Goal: Task Accomplishment & Management: Manage account settings

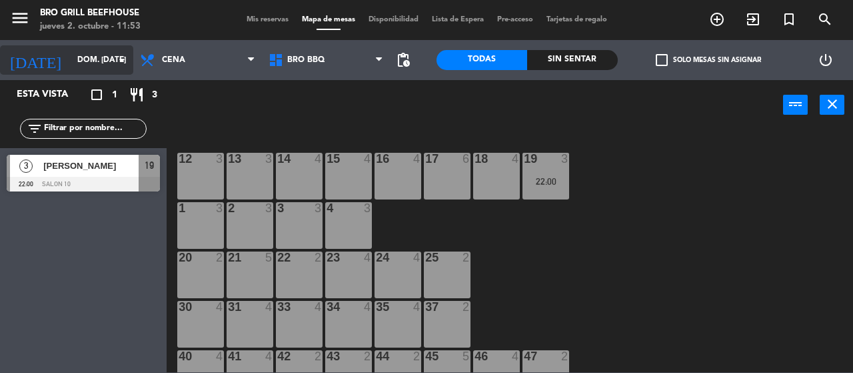
click at [110, 58] on input "dom. [DATE]" at bounding box center [124, 60] width 106 height 23
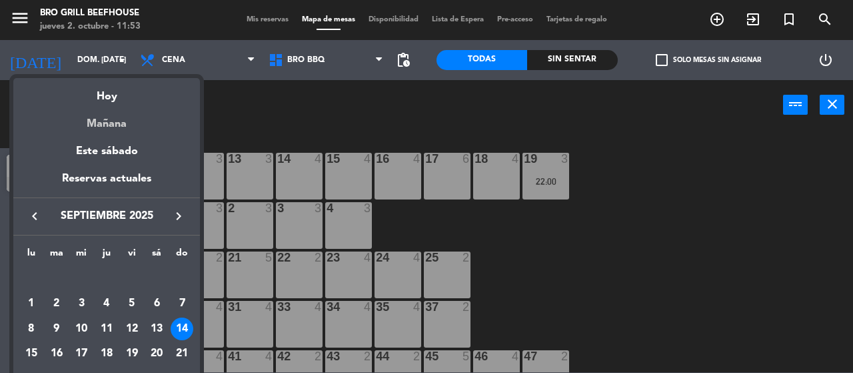
click at [111, 117] on div "Mañana" at bounding box center [106, 118] width 187 height 27
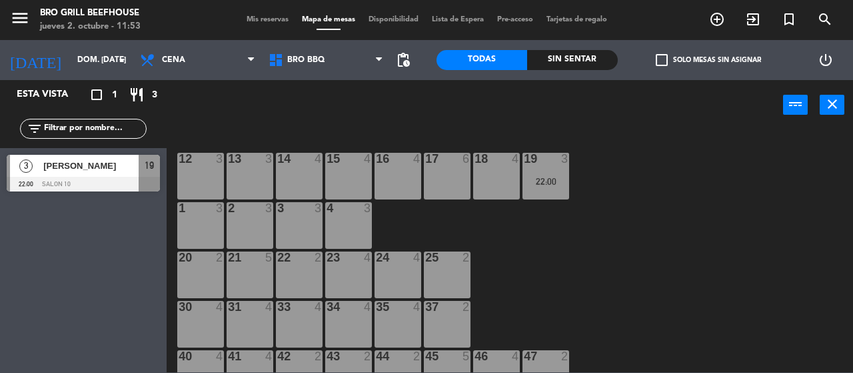
type input "vie. [DATE]"
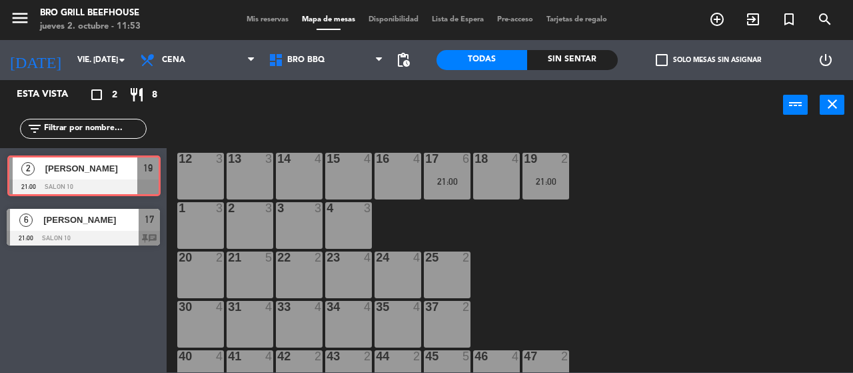
click at [121, 164] on div "2 [PERSON_NAME] 21:00 Salon 10 19 2 [PERSON_NAME] 21:00 Salon 10 19" at bounding box center [83, 175] width 167 height 54
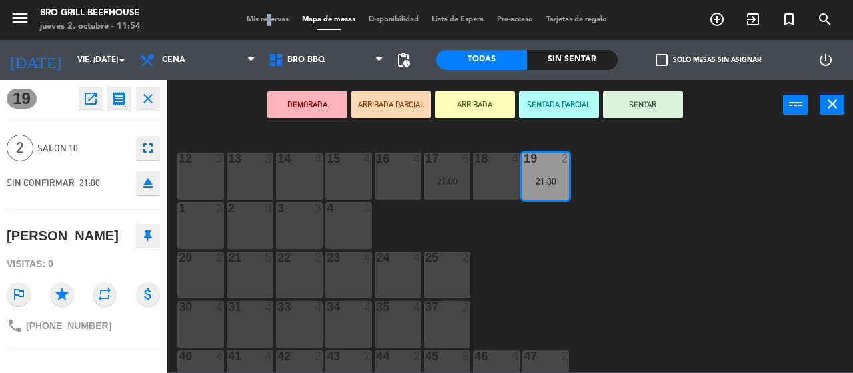
click at [255, 21] on span "Mis reservas" at bounding box center [267, 19] width 55 height 7
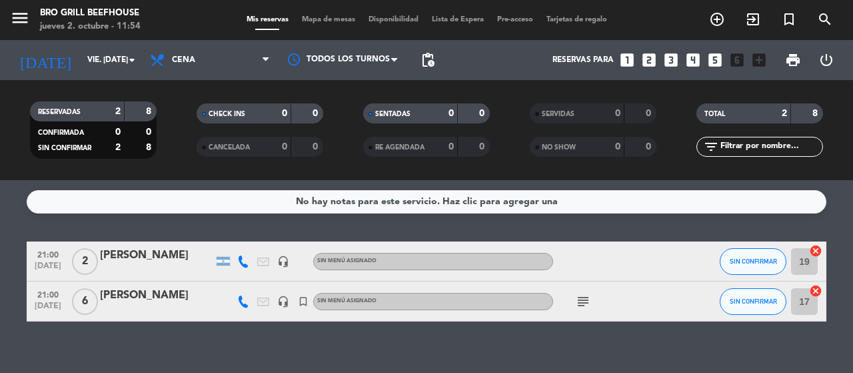
click at [157, 263] on div "[PERSON_NAME]" at bounding box center [156, 255] width 113 height 17
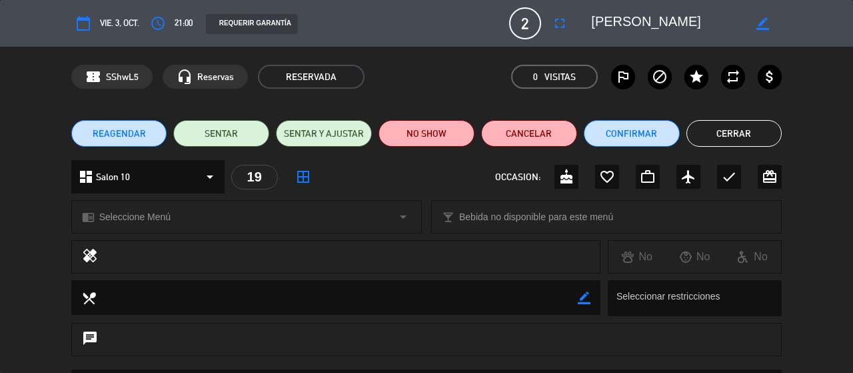
click at [206, 177] on icon "arrow_drop_down" at bounding box center [210, 177] width 16 height 16
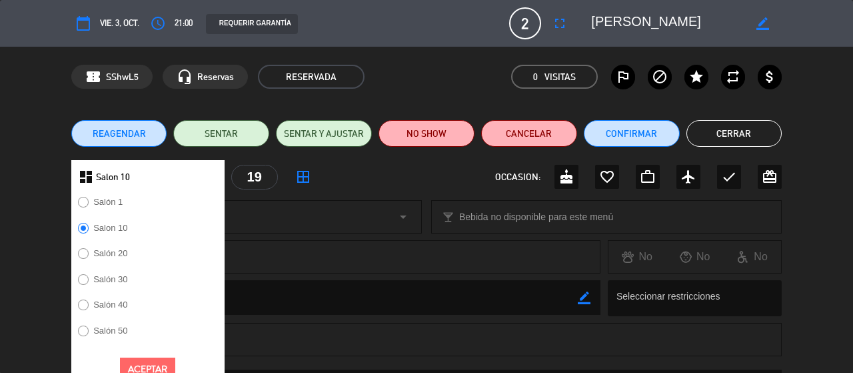
click at [83, 307] on input "Salón 40" at bounding box center [82, 303] width 9 height 9
radio input "true"
click at [155, 362] on button "Aceptar" at bounding box center [147, 368] width 55 height 23
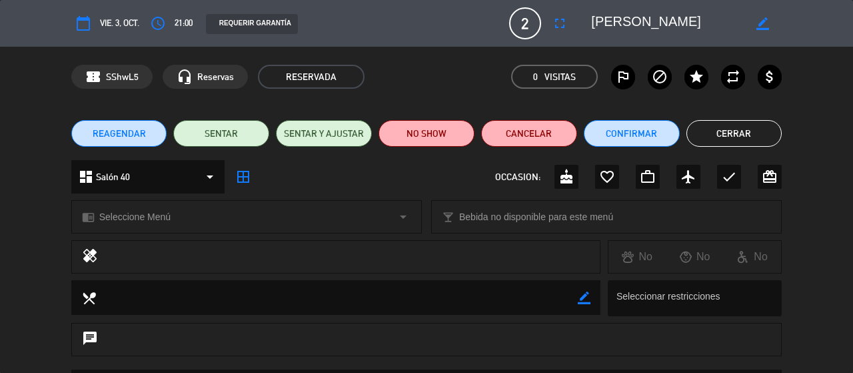
click at [245, 175] on icon "border_all" at bounding box center [243, 177] width 16 height 16
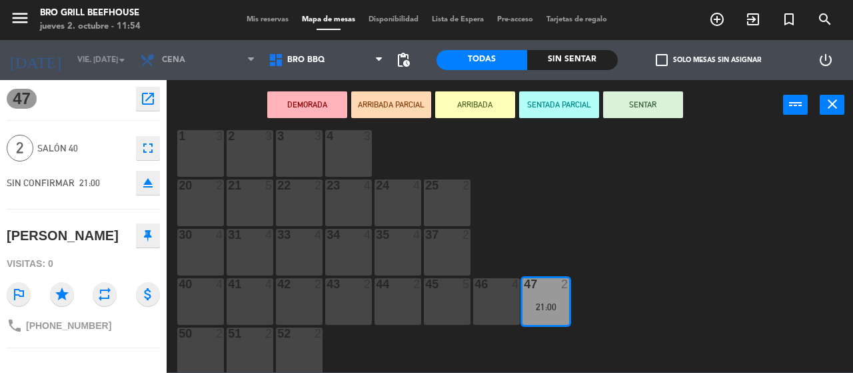
scroll to position [74, 0]
click at [502, 292] on div "46 4" at bounding box center [496, 299] width 47 height 47
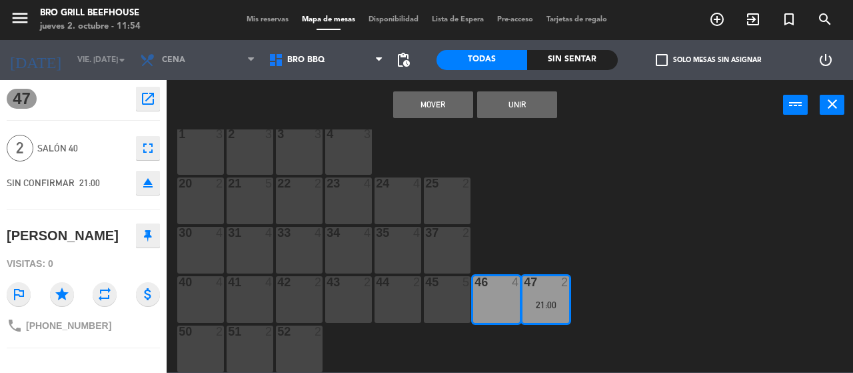
click at [542, 297] on div "47 2 21:00" at bounding box center [546, 299] width 47 height 47
click at [505, 304] on div "46 4" at bounding box center [496, 299] width 47 height 47
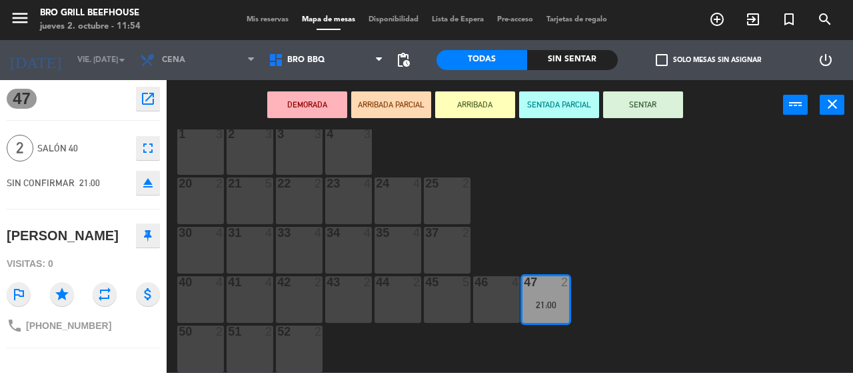
click at [505, 304] on div "46 4" at bounding box center [496, 299] width 47 height 47
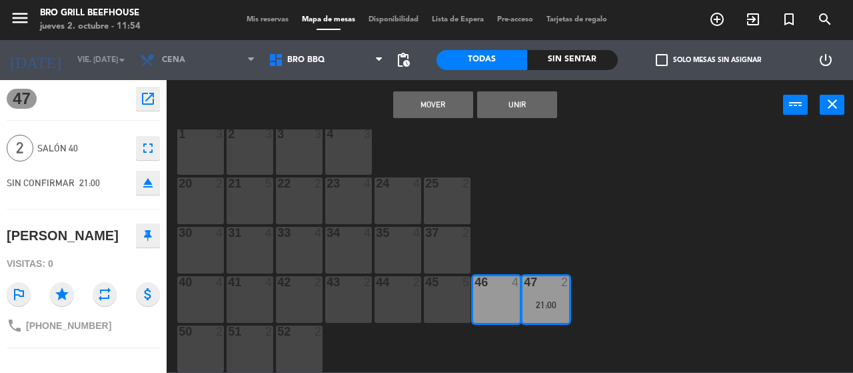
click at [505, 304] on div "46 4" at bounding box center [496, 299] width 47 height 47
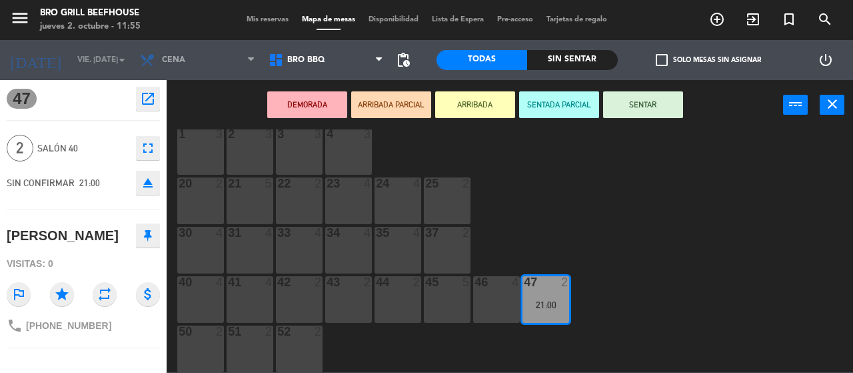
click at [501, 293] on div "46 4" at bounding box center [496, 299] width 47 height 47
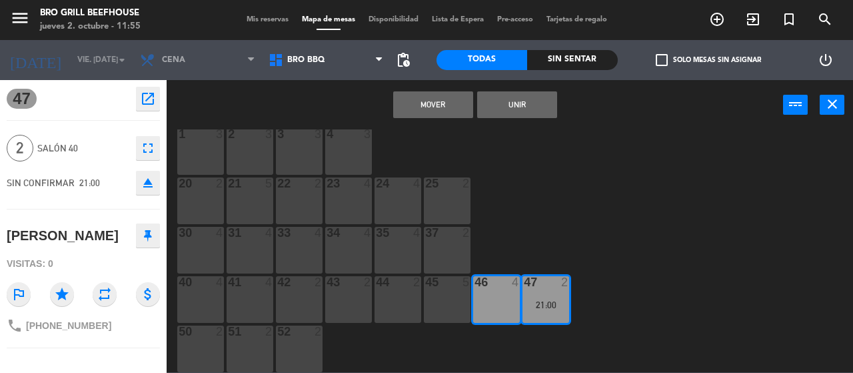
click at [443, 110] on button "Mover" at bounding box center [433, 104] width 80 height 27
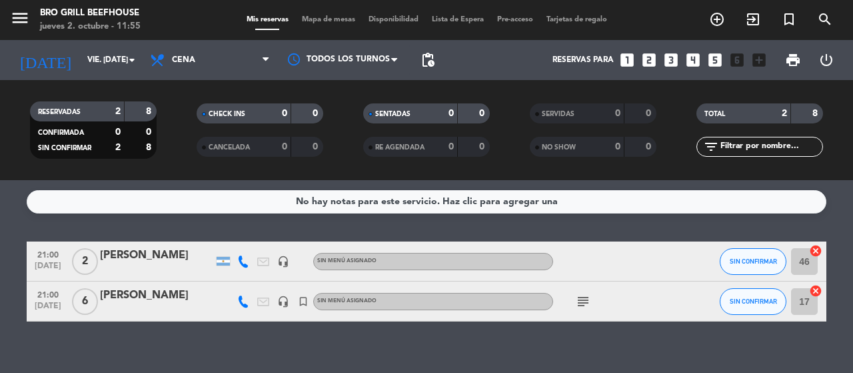
click at [115, 259] on div "[PERSON_NAME]" at bounding box center [156, 255] width 113 height 17
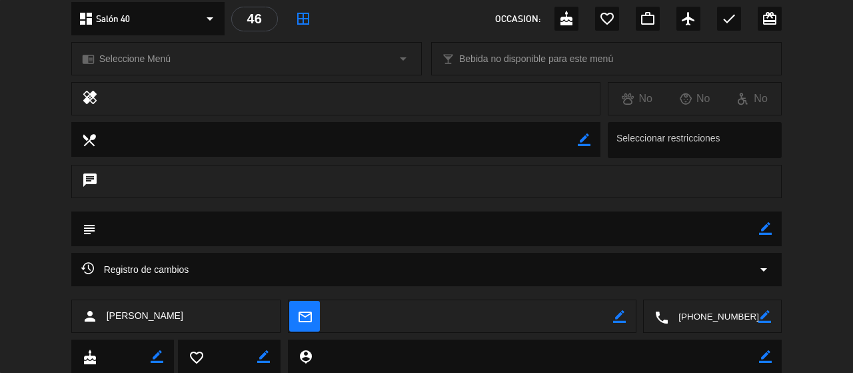
scroll to position [199, 0]
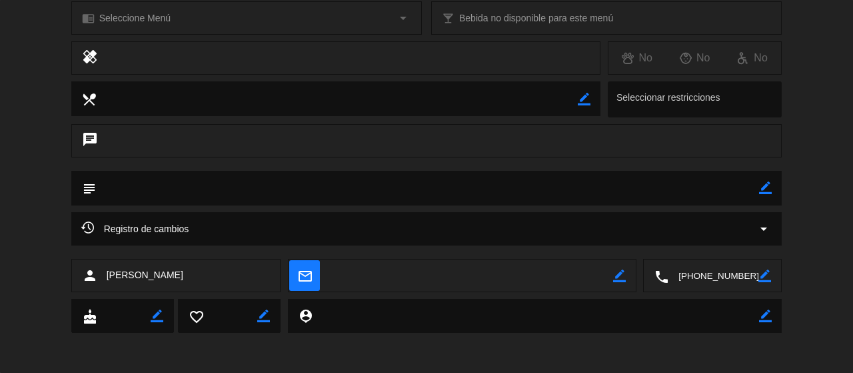
click at [221, 184] on textarea at bounding box center [428, 188] width 664 height 34
click at [761, 185] on icon "border_color" at bounding box center [765, 187] width 13 height 13
type textarea "Mesa 46"
click at [771, 188] on div "subject" at bounding box center [426, 188] width 711 height 35
click at [770, 188] on icon at bounding box center [765, 187] width 13 height 13
